Goal: Task Accomplishment & Management: Manage account settings

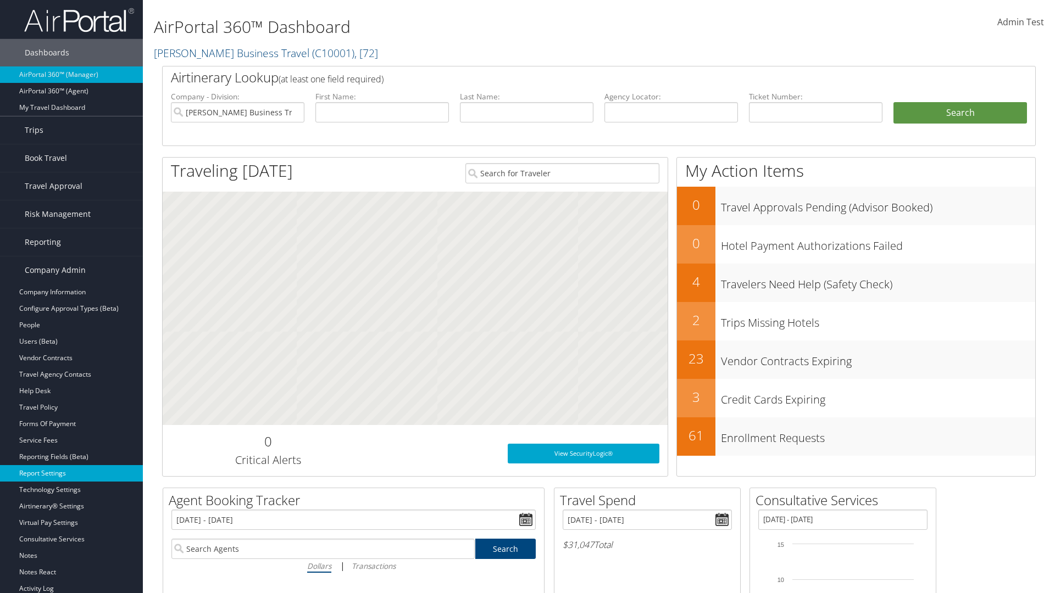
click at [71, 474] on link "Report Settings" at bounding box center [71, 473] width 143 height 16
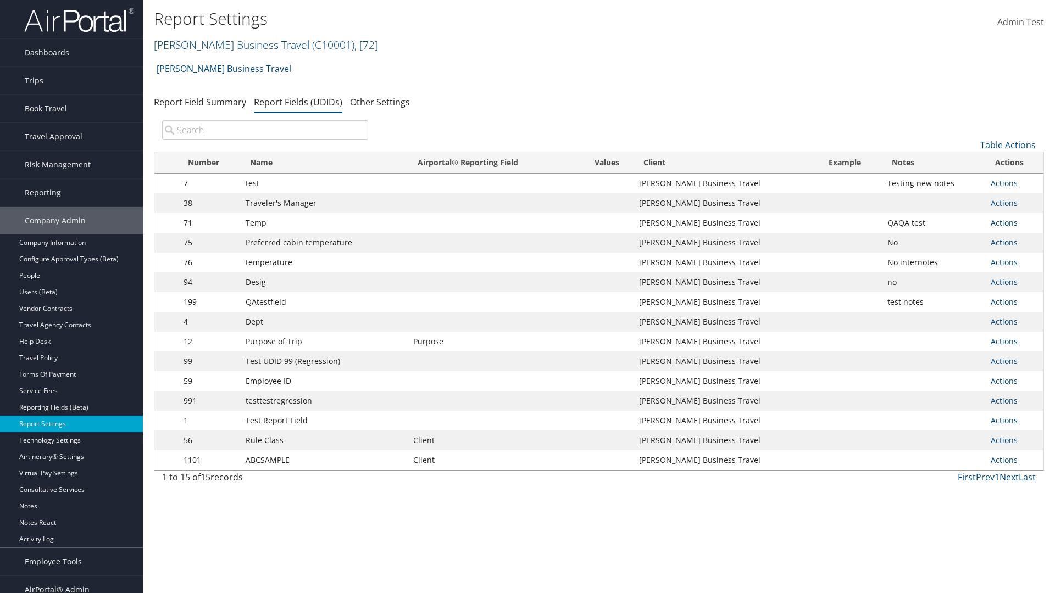
click at [1004, 183] on link "Actions" at bounding box center [1004, 183] width 27 height 10
click at [960, 200] on link "Update Report Field Values" at bounding box center [960, 200] width 109 height 19
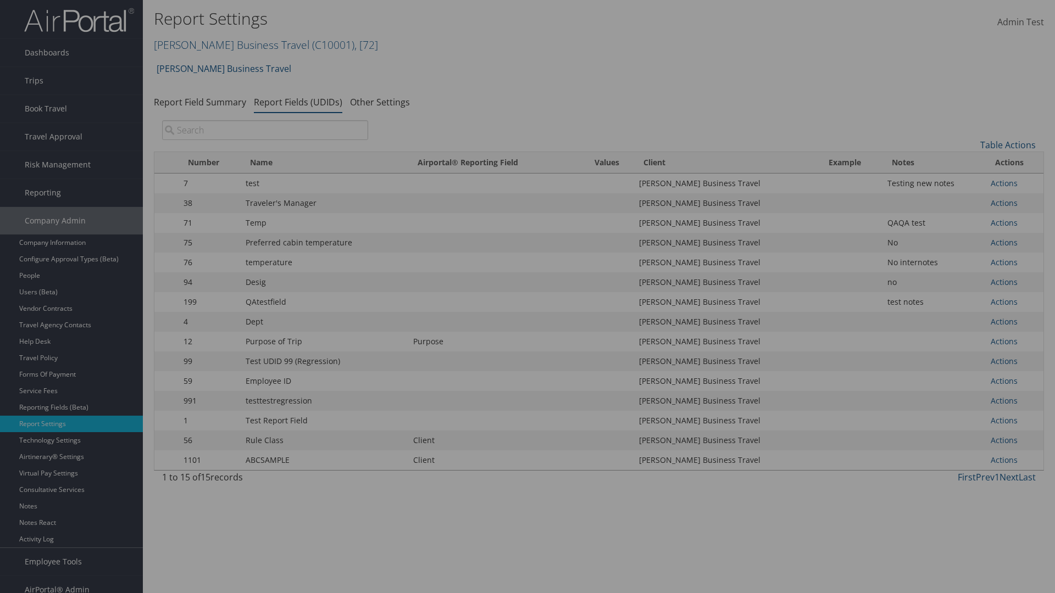
click at [0, 0] on link "Table Actions" at bounding box center [0, 0] width 0 height 0
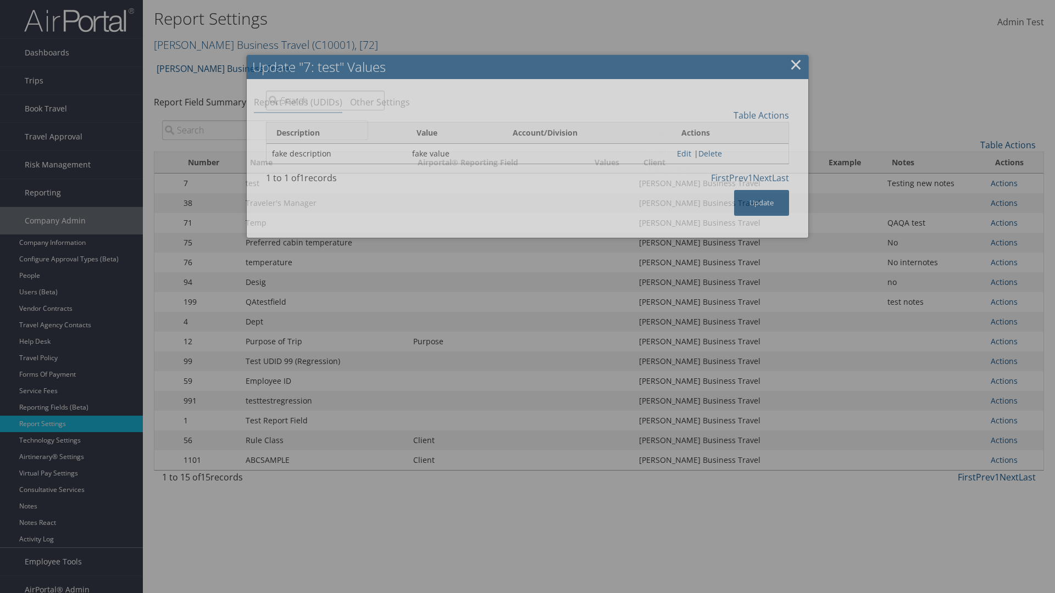
click at [716, 132] on link "New Record" at bounding box center [716, 132] width 144 height 19
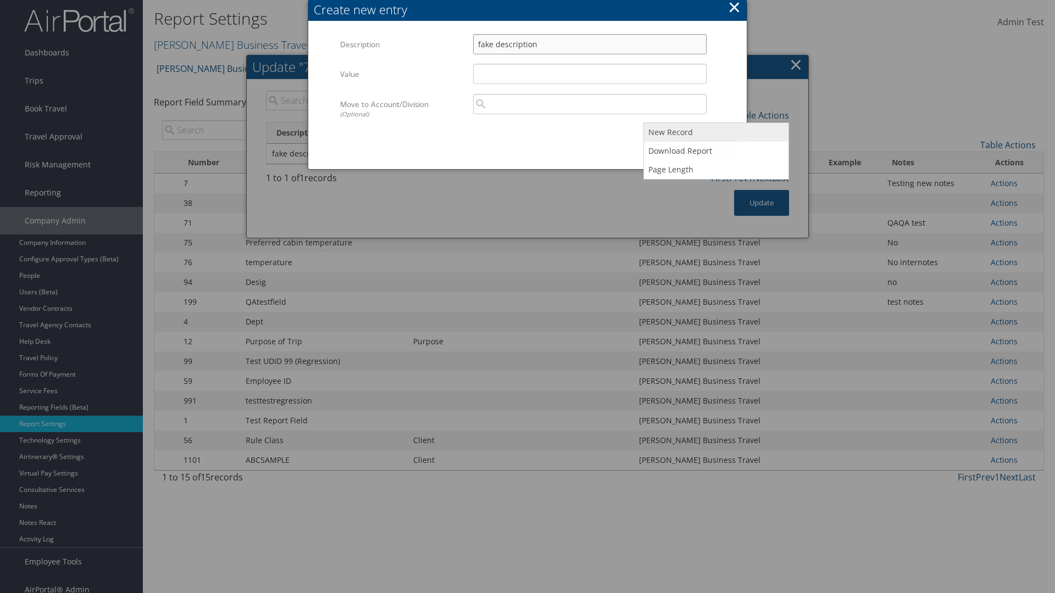
type input "fake description"
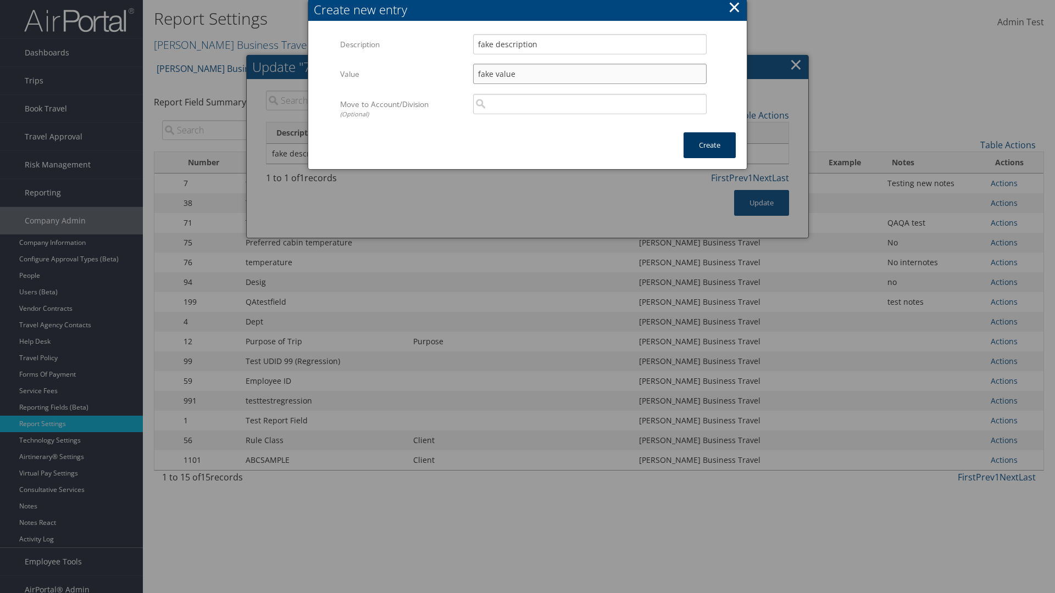
type input "fake value"
click at [709, 134] on button "Create" at bounding box center [709, 145] width 52 height 26
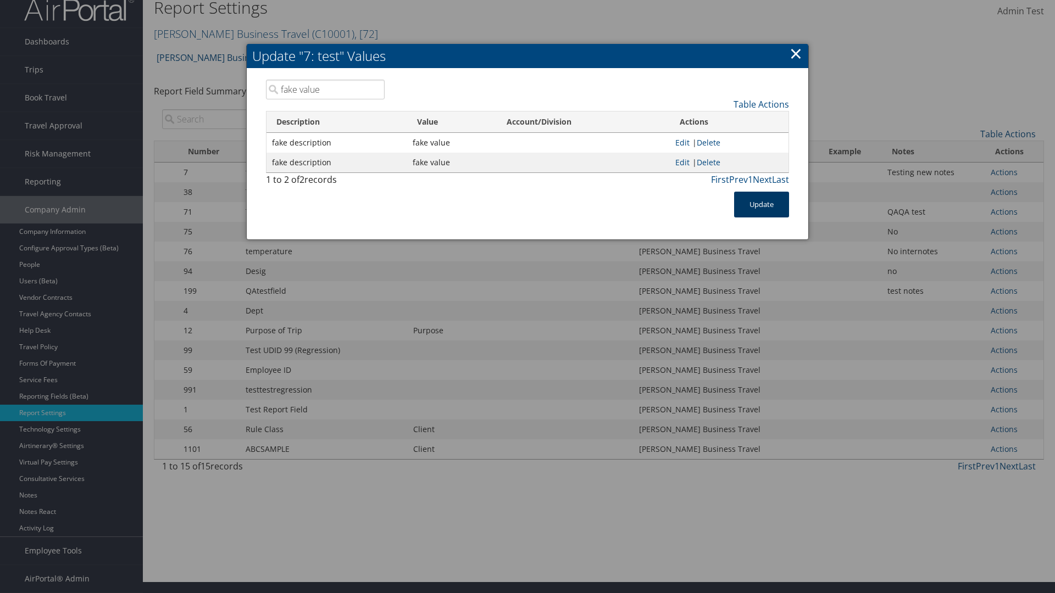
type input "fake value"
click at [761, 204] on button "Update" at bounding box center [761, 205] width 55 height 26
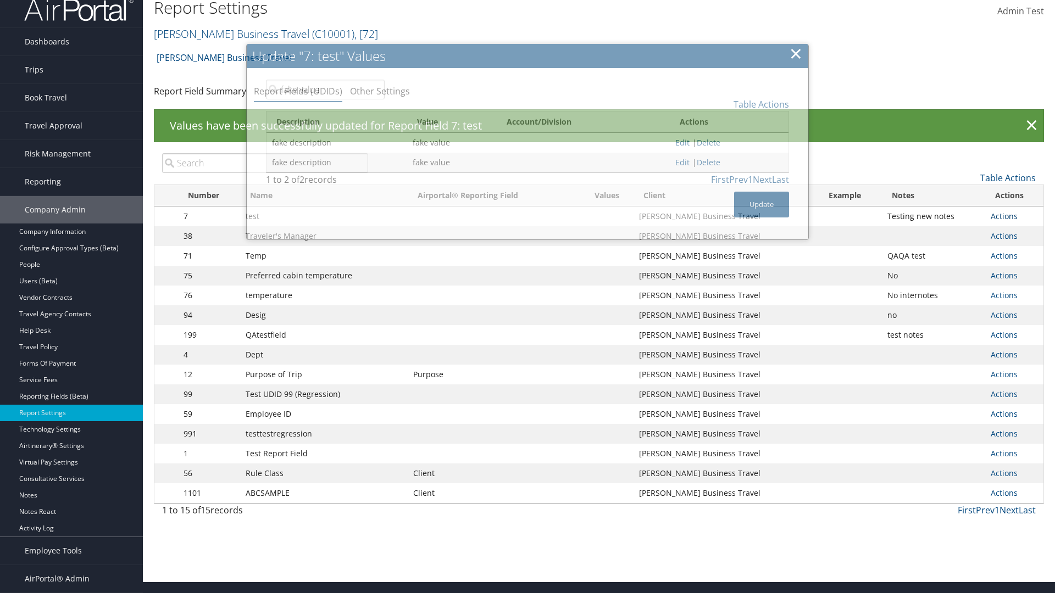
click at [1004, 216] on link "Actions" at bounding box center [1004, 216] width 27 height 10
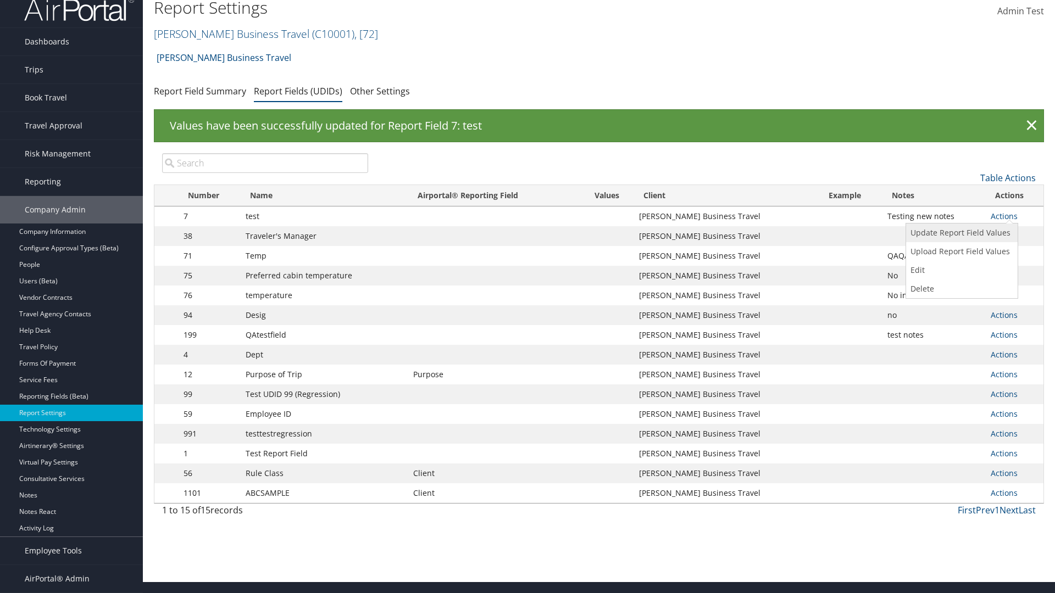
click at [960, 233] on link "Update Report Field Values" at bounding box center [960, 233] width 109 height 19
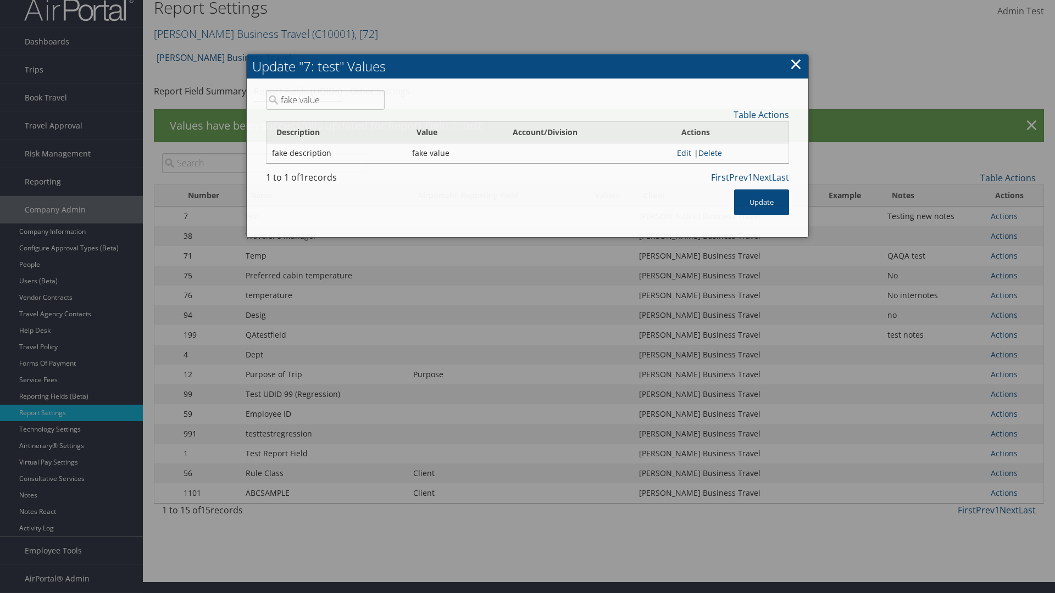
type input "fake value"
click at [680, 153] on link "Edit" at bounding box center [684, 153] width 14 height 10
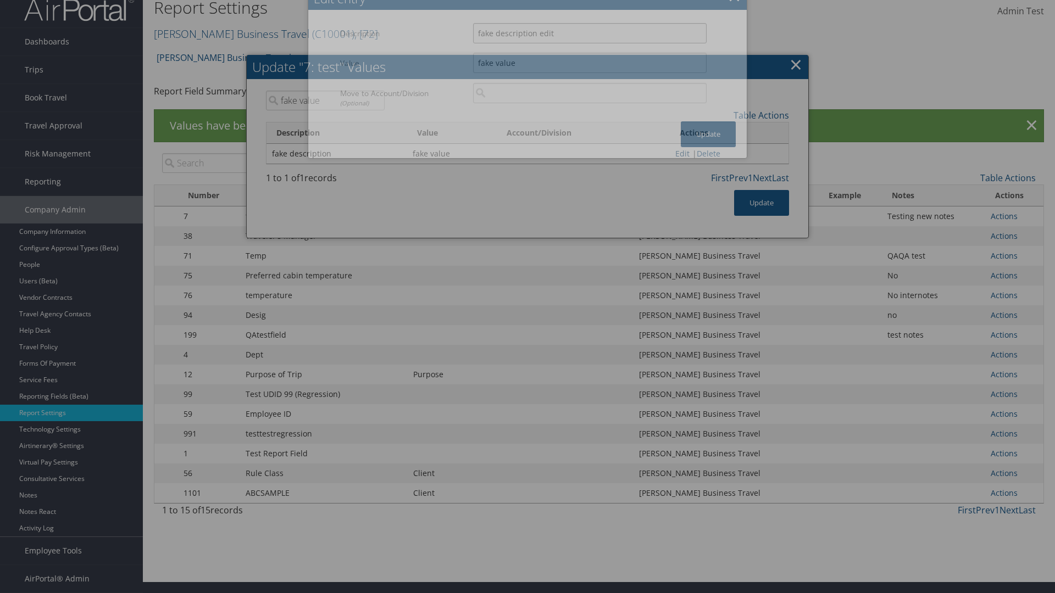
type input "fake description edit"
type input "fake value edit"
click at [708, 147] on button "Update" at bounding box center [708, 134] width 55 height 26
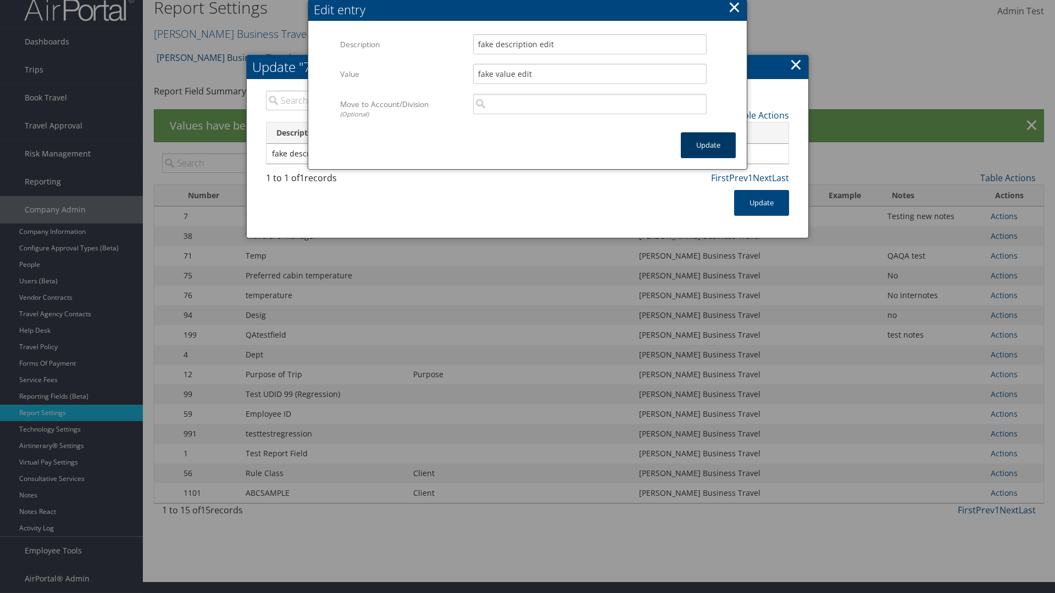
scroll to position [0, 0]
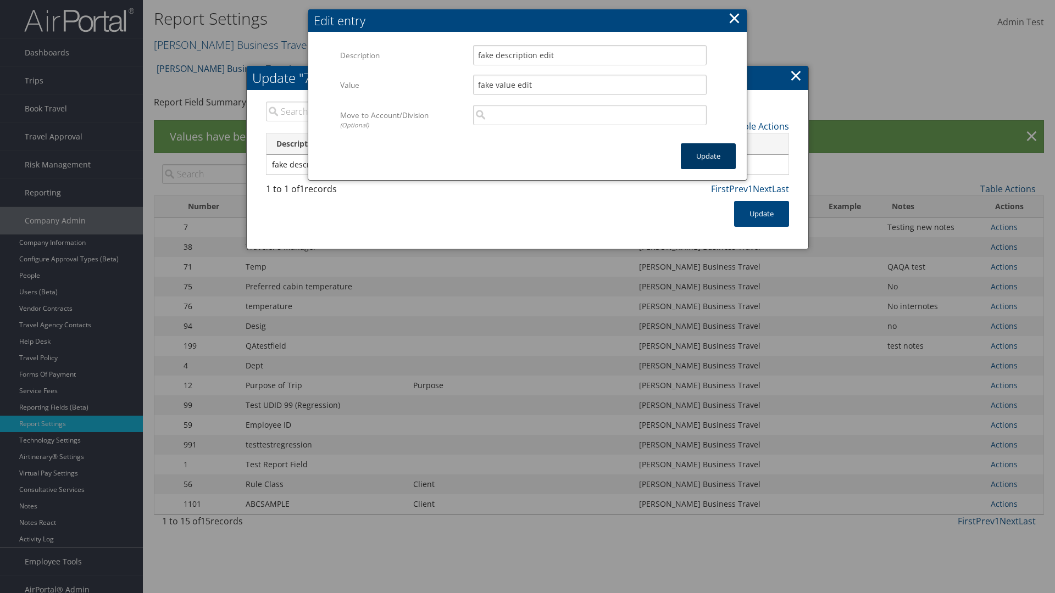
type input "fake value edit"
